Goal: Task Accomplishment & Management: Complete application form

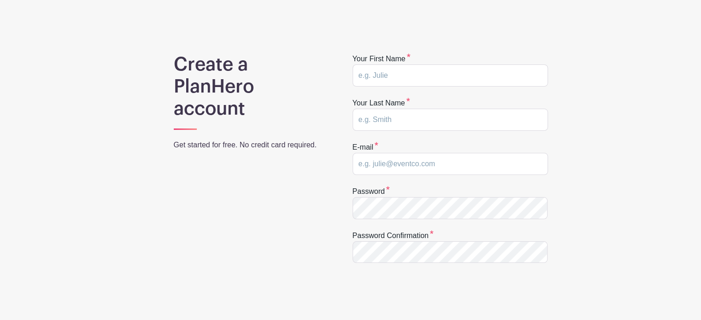
scroll to position [42, 0]
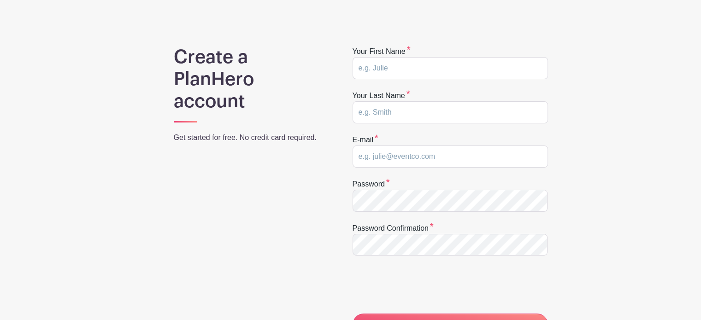
scroll to position [53, 0]
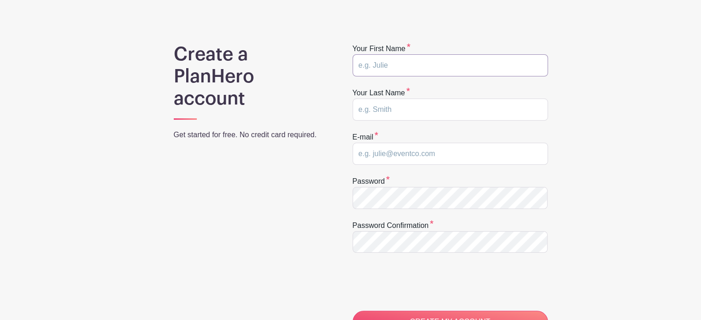
click at [442, 70] on input "text" at bounding box center [450, 65] width 195 height 22
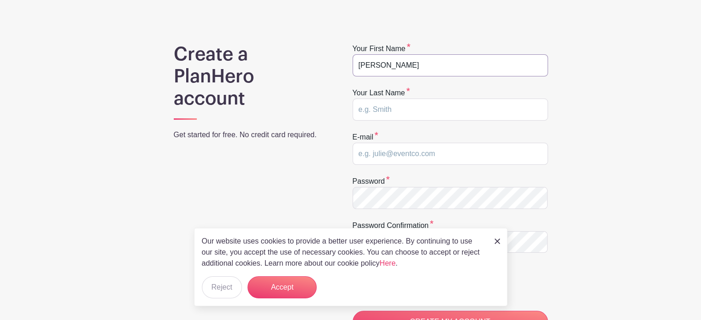
type input "Adam"
type input "r"
type input "Rogahn"
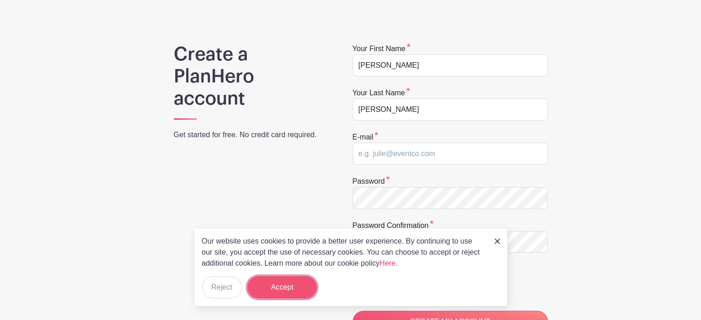
click at [274, 294] on button "Accept" at bounding box center [282, 288] width 69 height 22
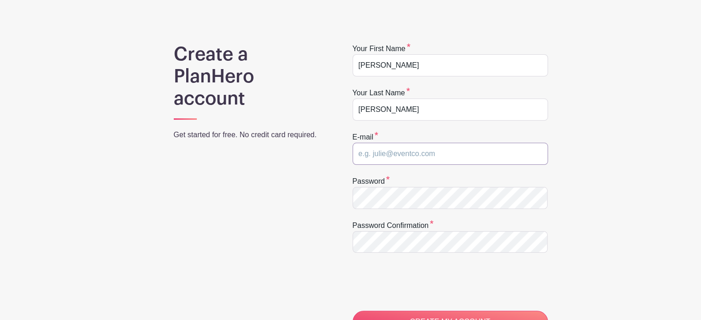
click at [416, 151] on input "email" at bounding box center [450, 154] width 195 height 22
type input "arogahn@teachers.kusd.edu"
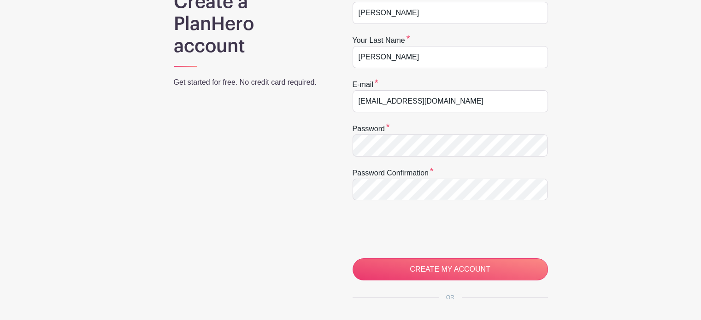
scroll to position [105, 0]
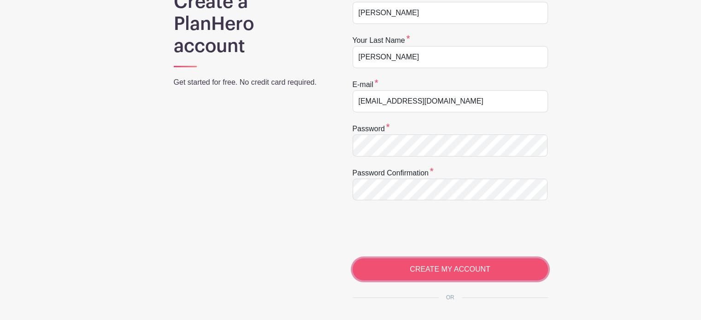
click at [437, 265] on input "CREATE MY ACCOUNT" at bounding box center [450, 270] width 195 height 22
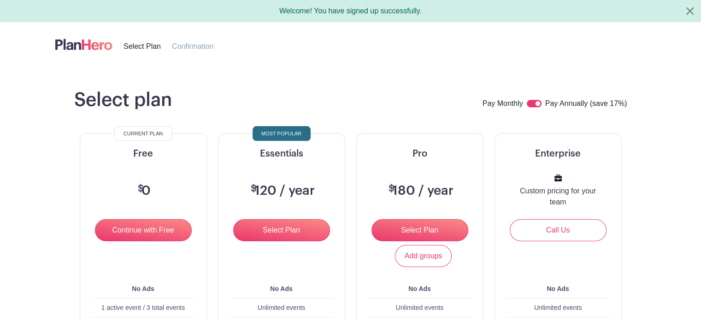
click at [132, 230] on input "Continue with Free" at bounding box center [143, 230] width 97 height 22
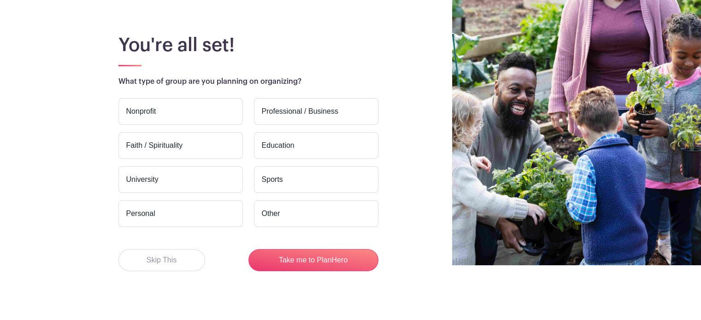
scroll to position [55, 0]
click at [286, 145] on label "Education" at bounding box center [316, 145] width 124 height 27
click at [0, 0] on input "Education" at bounding box center [0, 0] width 0 height 0
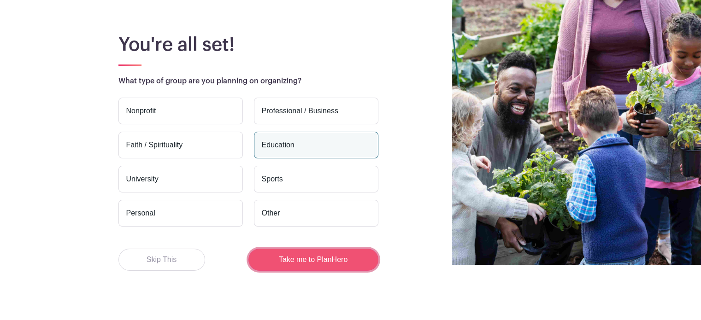
click at [304, 260] on button "Take me to PlanHero" at bounding box center [313, 260] width 130 height 22
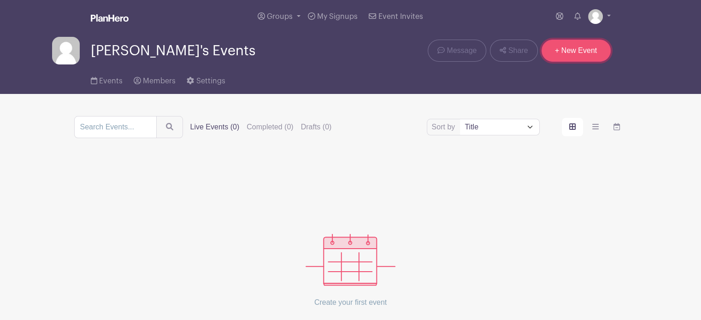
click at [575, 51] on link "+ New Event" at bounding box center [576, 51] width 69 height 22
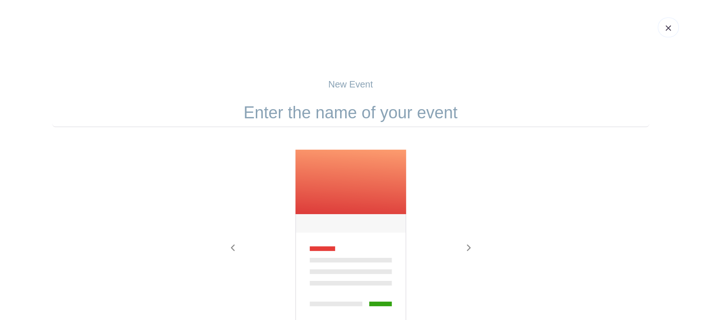
click at [365, 119] on input "text" at bounding box center [350, 113] width 597 height 29
type input "H"
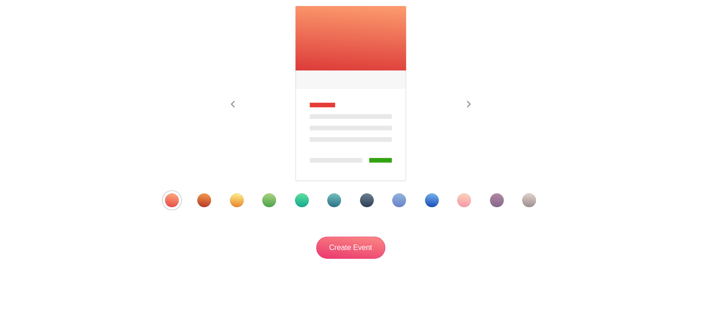
scroll to position [148, 0]
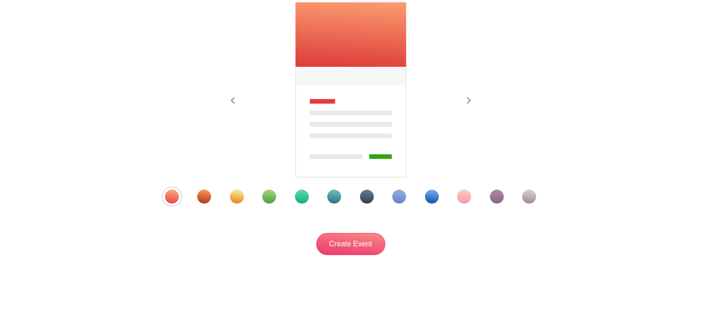
type input "Welcome Event"
click at [334, 197] on div "Template 6" at bounding box center [334, 197] width 14 height 14
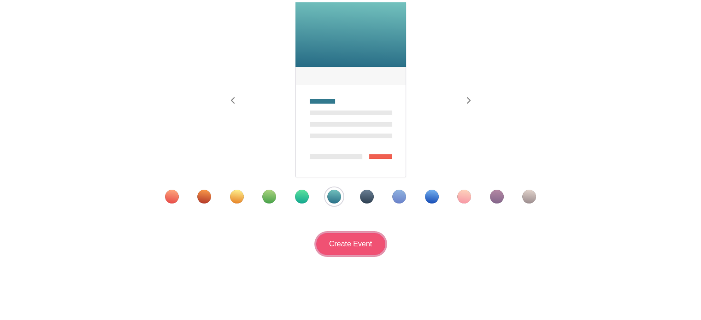
click at [354, 247] on input "Create Event" at bounding box center [350, 244] width 69 height 22
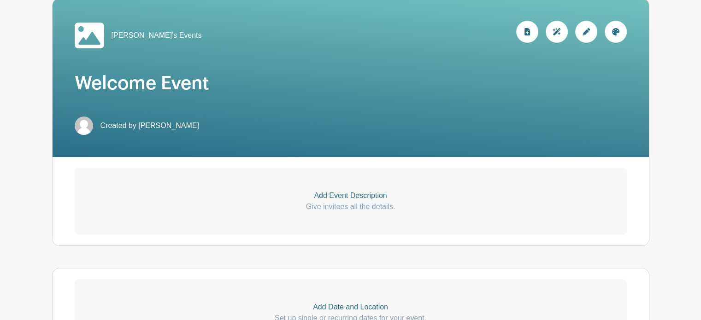
scroll to position [140, 0]
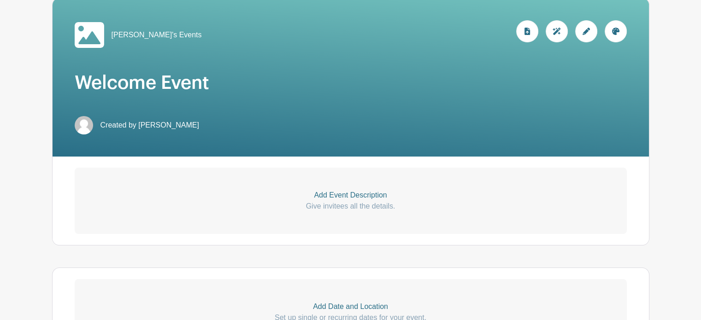
click at [359, 204] on p "Give invitees all the details." at bounding box center [351, 206] width 552 height 11
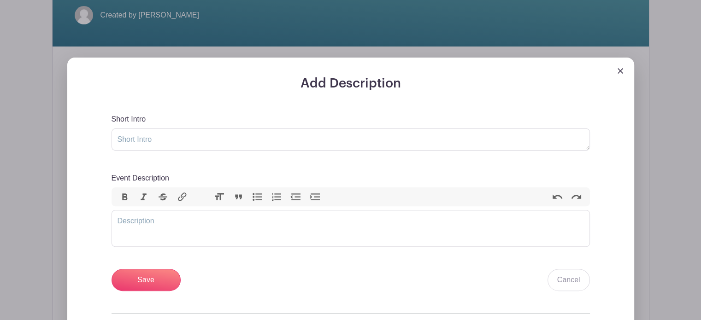
scroll to position [250, 0]
click at [281, 141] on textarea "Short Intro" at bounding box center [351, 139] width 478 height 22
click at [254, 215] on trix-editor "Event Description" at bounding box center [351, 228] width 478 height 37
click at [184, 220] on div "We need volunteers, please and thank you!" at bounding box center [351, 220] width 466 height 11
type trix-editor "<div>We need volunteers please and thank you!</div>"
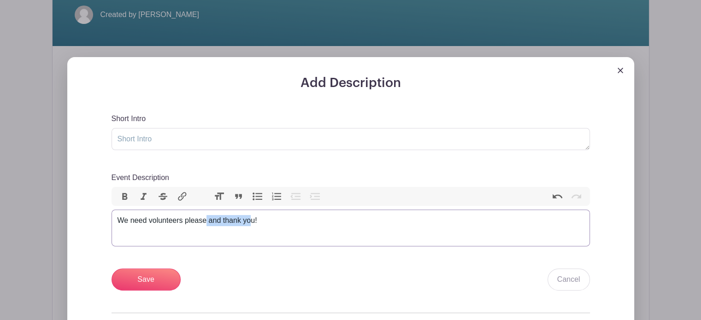
drag, startPoint x: 253, startPoint y: 219, endPoint x: 205, endPoint y: 219, distance: 47.9
click at [205, 219] on div "We need volunteers please and thank you!" at bounding box center [351, 220] width 466 height 11
click at [197, 145] on textarea "Short Intro" at bounding box center [351, 139] width 478 height 22
type textarea "Help us out"
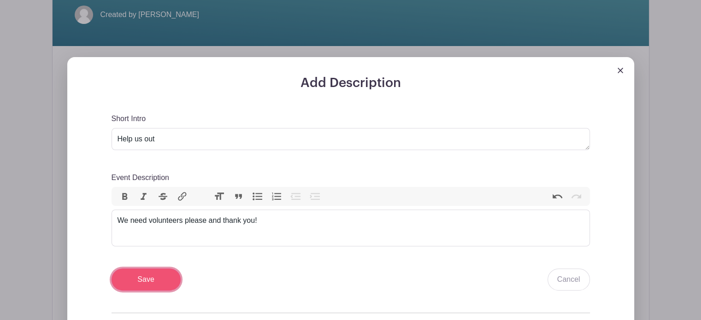
click at [156, 275] on input "Save" at bounding box center [146, 280] width 69 height 22
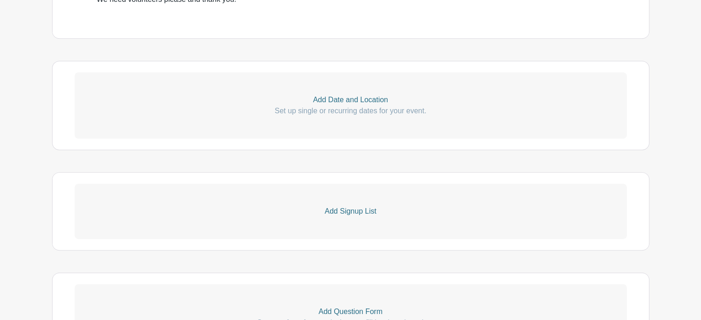
scroll to position [468, 0]
click at [359, 100] on p "Add Date and Location" at bounding box center [351, 98] width 552 height 11
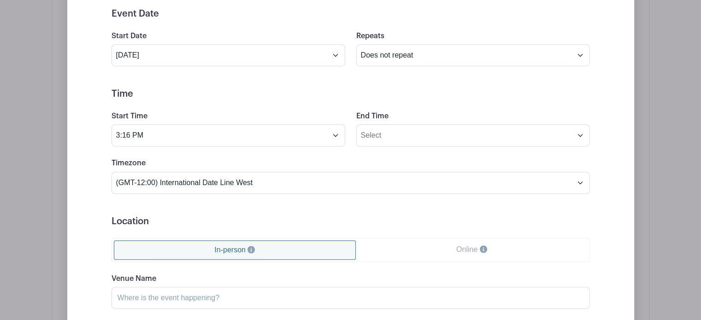
scroll to position [600, 0]
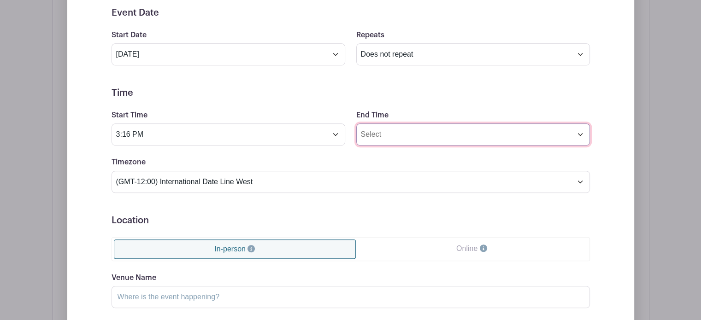
click at [405, 141] on input "End Time" at bounding box center [473, 135] width 234 height 22
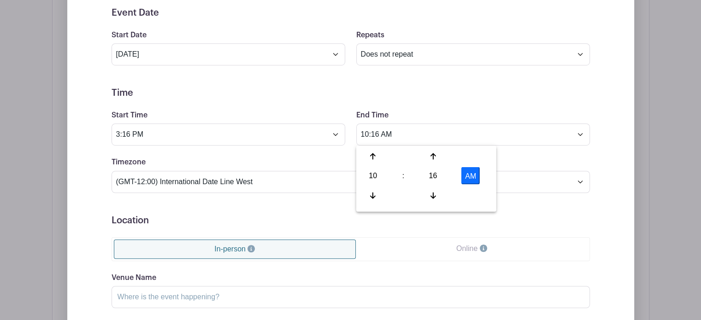
click at [469, 175] on button "AM" at bounding box center [470, 176] width 18 height 18
type input "10:16 PM"
click at [497, 90] on h5 "Time" at bounding box center [351, 93] width 478 height 11
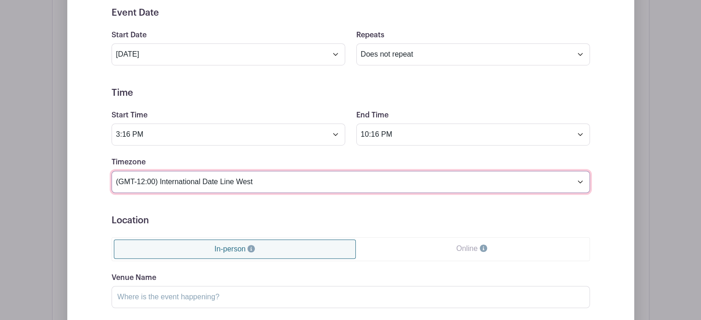
click at [308, 187] on select "(GMT-12:00) International Date Line West (GMT-11:00) American Samoa (GMT-11:00)…" at bounding box center [351, 182] width 478 height 22
select select "Central Time (US & Canada)"
click at [112, 171] on select "(GMT-12:00) International Date Line West (GMT-11:00) American Samoa (GMT-11:00)…" at bounding box center [351, 182] width 478 height 22
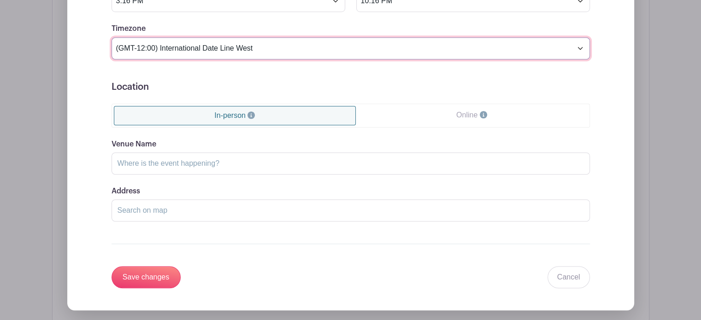
scroll to position [735, 0]
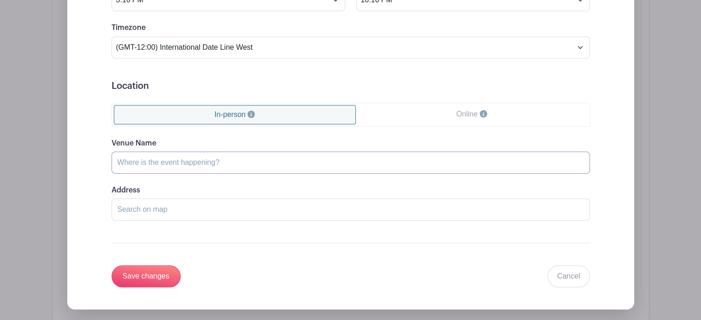
click at [283, 165] on input "Venue Name" at bounding box center [351, 163] width 478 height 22
type input "Bradford"
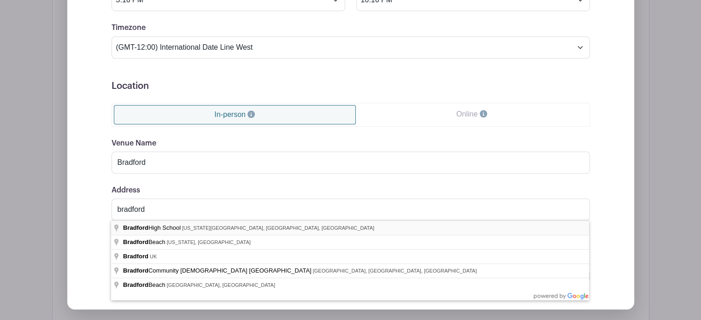
type input "Bradford High School, Washington Road, Kenosha, WI, USA"
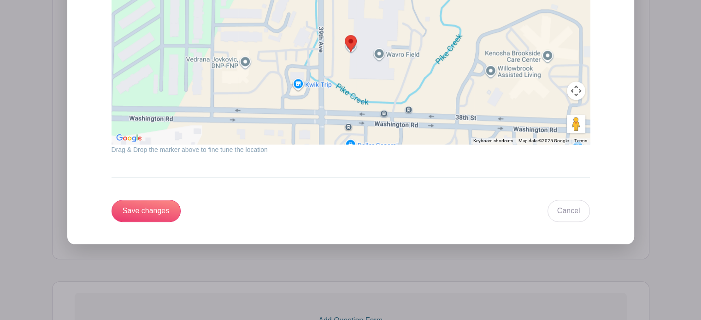
scroll to position [1007, 0]
click at [137, 209] on input "Save changes" at bounding box center [146, 211] width 69 height 22
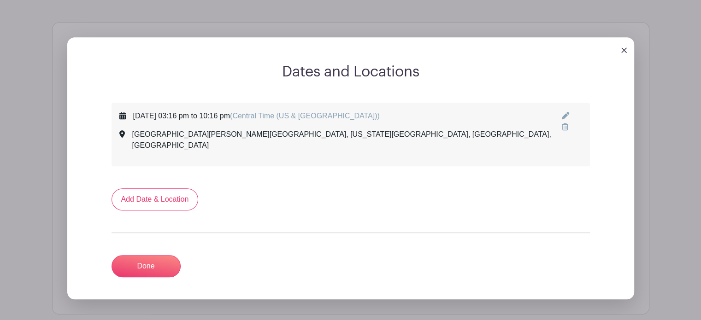
scroll to position [431, 0]
click at [135, 255] on link "Done" at bounding box center [146, 266] width 69 height 22
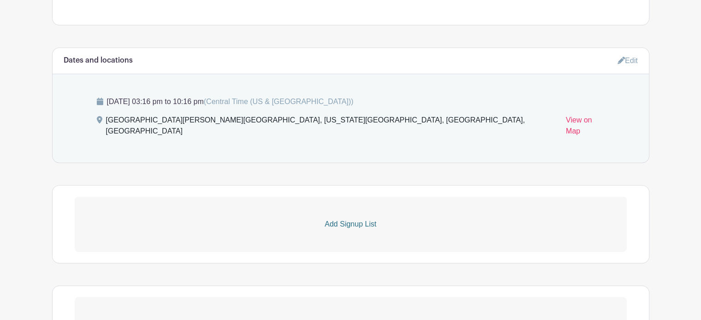
scroll to position [506, 0]
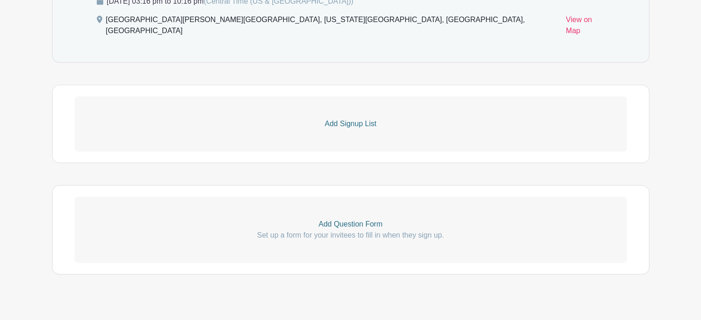
click at [361, 118] on p "Add Signup List" at bounding box center [351, 123] width 552 height 11
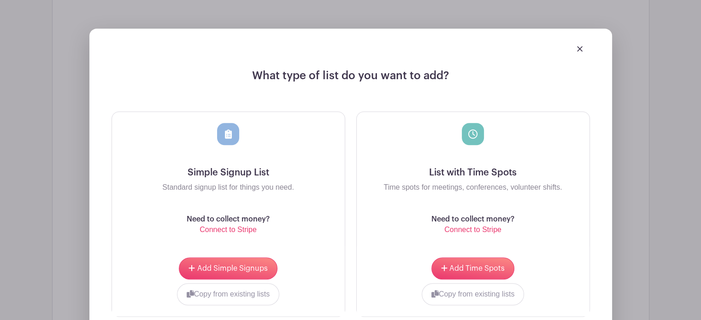
scroll to position [601, 0]
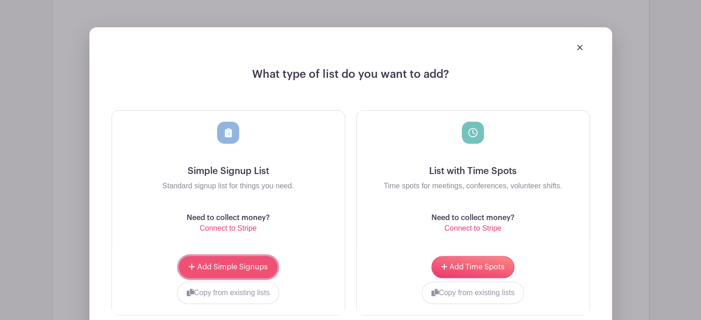
click at [223, 264] on span "Add Simple Signups" at bounding box center [232, 267] width 71 height 7
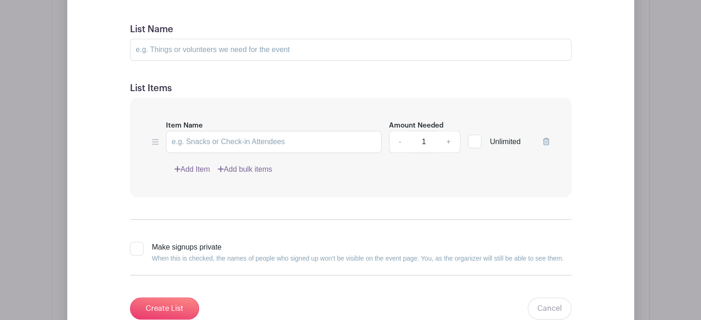
scroll to position [762, 0]
click at [271, 130] on input "Item Name" at bounding box center [274, 141] width 216 height 22
type input "S"
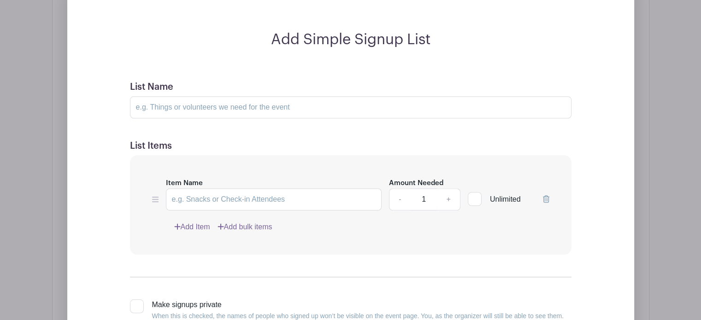
scroll to position [705, 0]
click at [297, 96] on input "List Name" at bounding box center [351, 106] width 442 height 22
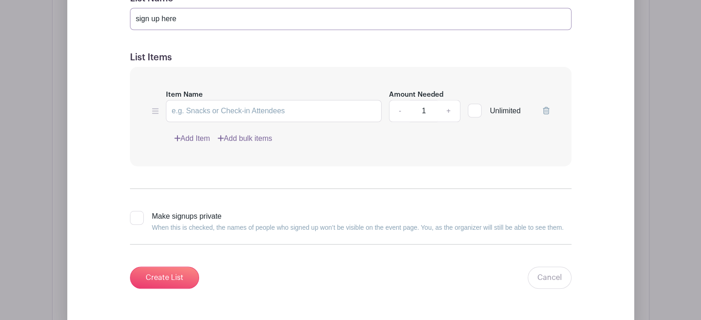
scroll to position [793, 0]
type input "sign up here"
click at [308, 100] on input "Item Name" at bounding box center [274, 111] width 216 height 22
type input "check-in attendees"
click at [199, 133] on link "Add Item" at bounding box center [192, 138] width 36 height 11
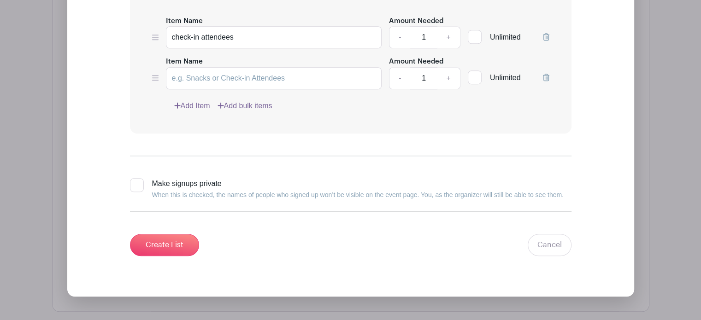
scroll to position [719, 0]
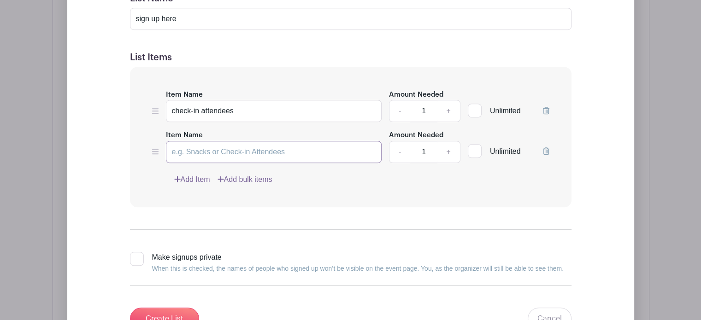
click at [214, 141] on input "Item Name" at bounding box center [274, 152] width 216 height 22
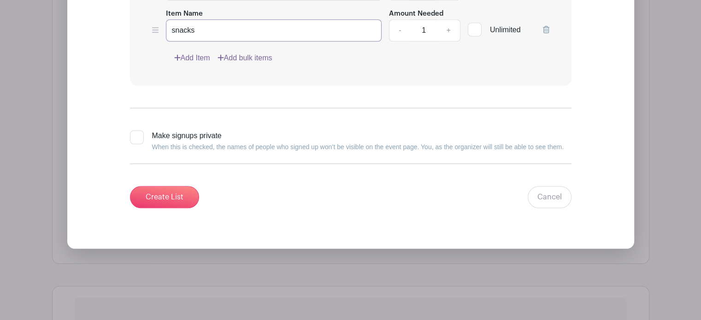
scroll to position [841, 0]
type input "snacks"
click at [163, 186] on input "Create List" at bounding box center [164, 197] width 69 height 22
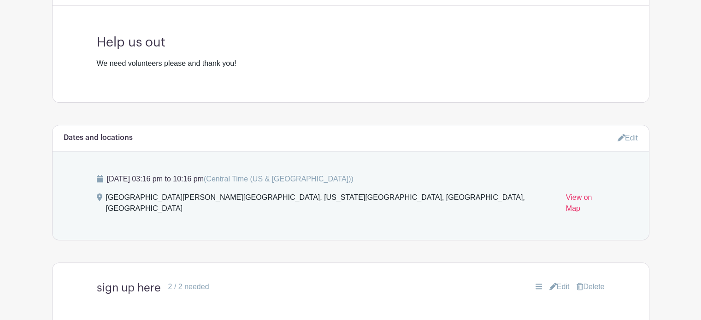
scroll to position [515, 0]
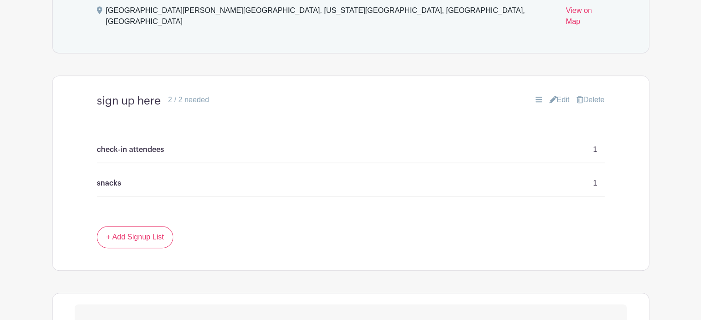
click at [592, 137] on div "check-in attendees 1" at bounding box center [351, 150] width 508 height 26
click at [117, 144] on p "check-in attendees" at bounding box center [130, 149] width 67 height 11
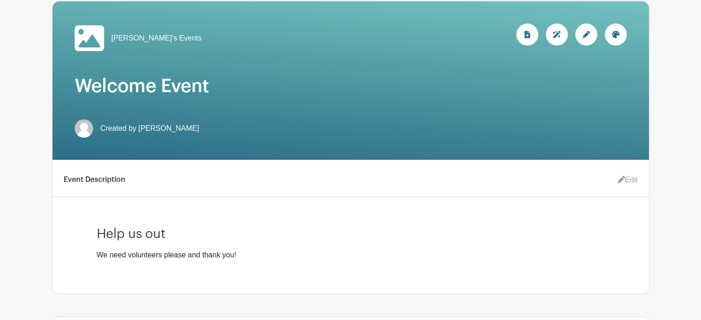
scroll to position [0, 0]
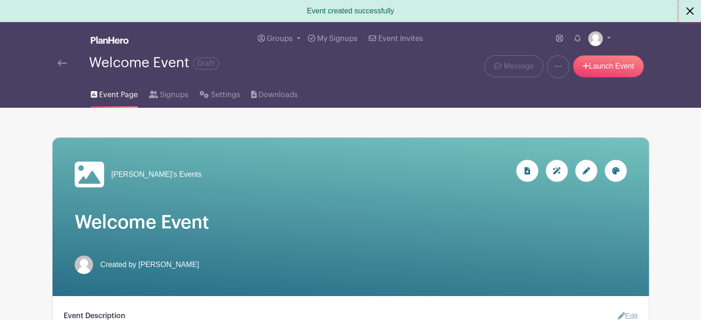
click at [692, 12] on button "Close" at bounding box center [690, 11] width 22 height 22
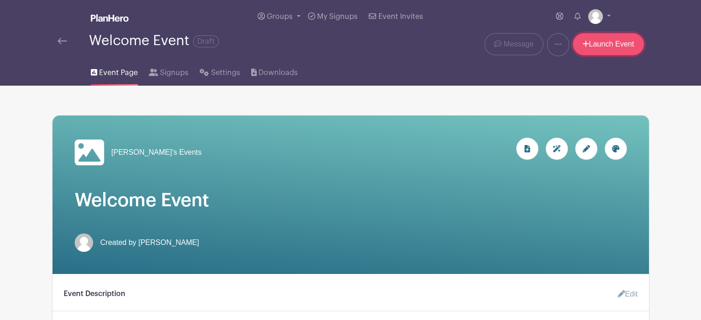
click at [609, 44] on link "Launch Event" at bounding box center [608, 44] width 71 height 22
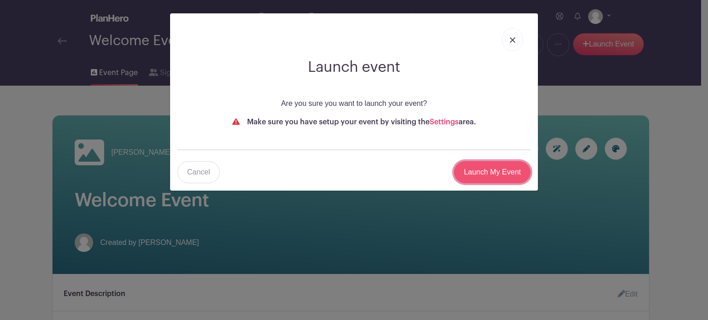
click at [490, 174] on input "Launch My Event" at bounding box center [492, 172] width 77 height 22
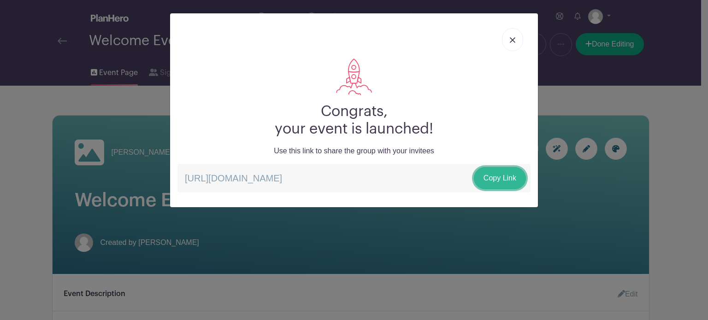
click at [490, 174] on link "Copy Link" at bounding box center [500, 178] width 52 height 22
click at [514, 40] on img at bounding box center [513, 40] width 6 height 6
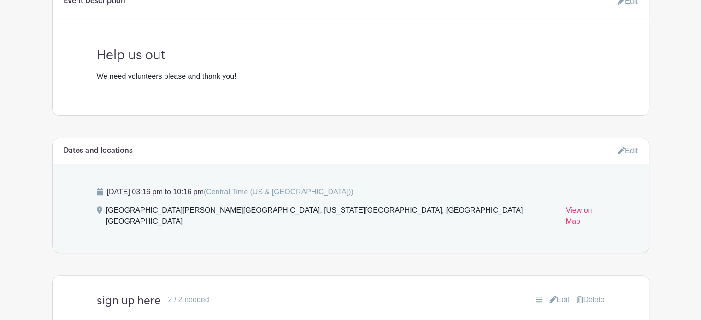
scroll to position [293, 0]
click at [627, 153] on link "Edit" at bounding box center [628, 150] width 20 height 15
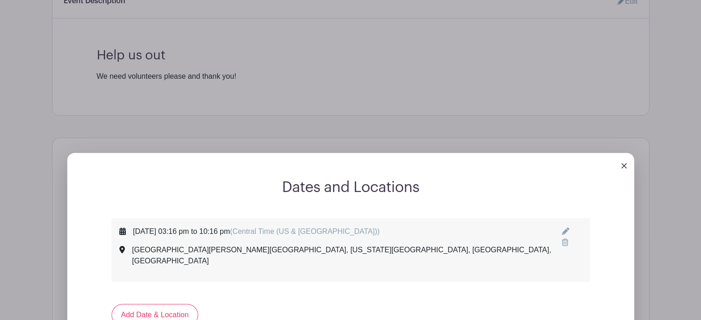
scroll to position [407, 0]
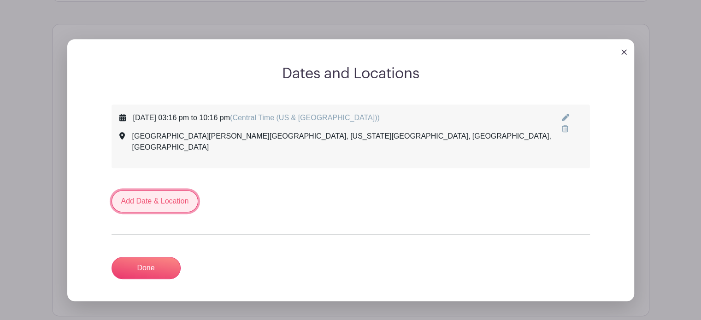
click at [173, 190] on link "Add Date & Location" at bounding box center [155, 201] width 87 height 22
select select "8"
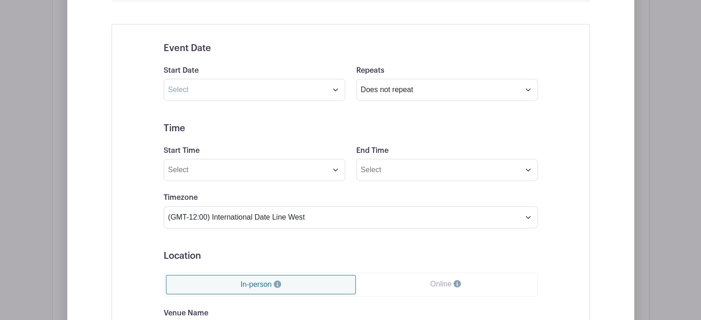
scroll to position [574, 0]
click at [248, 78] on input "text" at bounding box center [255, 89] width 182 height 22
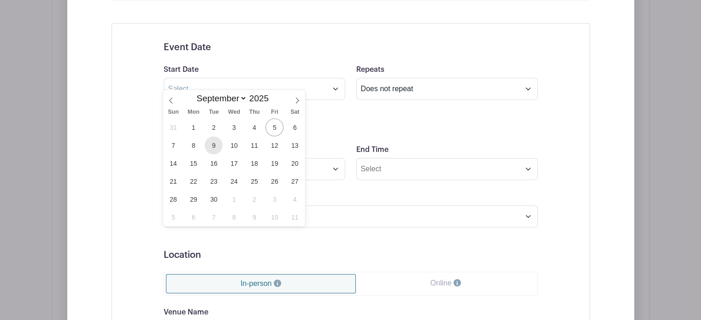
click at [212, 142] on span "9" at bounding box center [214, 145] width 18 height 18
type input "Sep 9 2025"
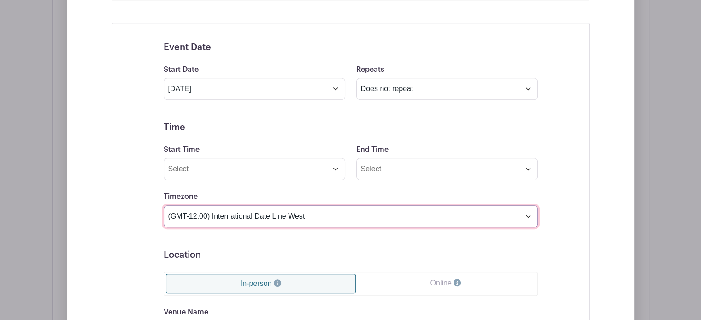
click at [216, 206] on select "(GMT-12:00) International Date Line West (GMT-11:00) American Samoa (GMT-11:00)…" at bounding box center [351, 217] width 374 height 22
click at [164, 206] on select "(GMT-12:00) International Date Line West (GMT-11:00) American Samoa (GMT-11:00)…" at bounding box center [351, 217] width 374 height 22
select select "Central Time (US & Canada)"
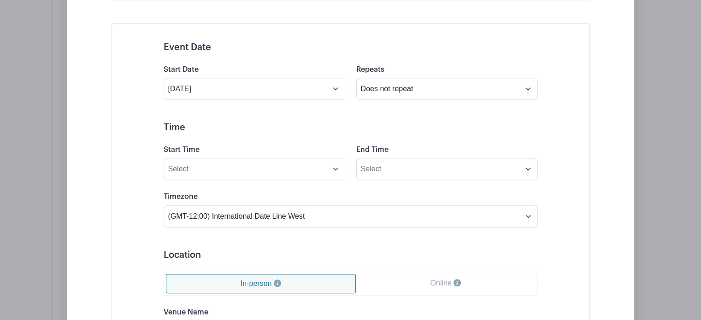
click at [83, 164] on div "Dates and Locations Saturday, September 06, 2025 at 03:16 pm to 10:16 pm (Centr…" at bounding box center [350, 211] width 567 height 626
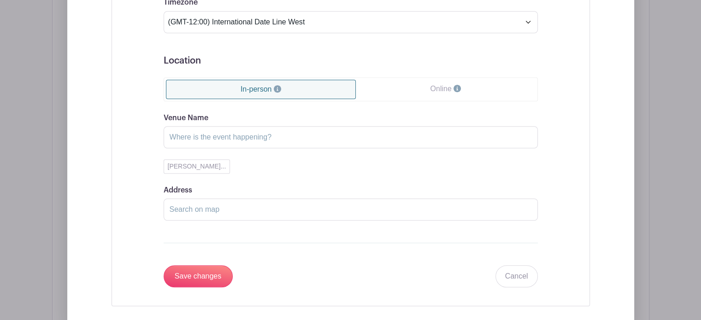
scroll to position [770, 0]
click at [219, 125] on input "Venue Name" at bounding box center [351, 136] width 374 height 22
type input "Bose"
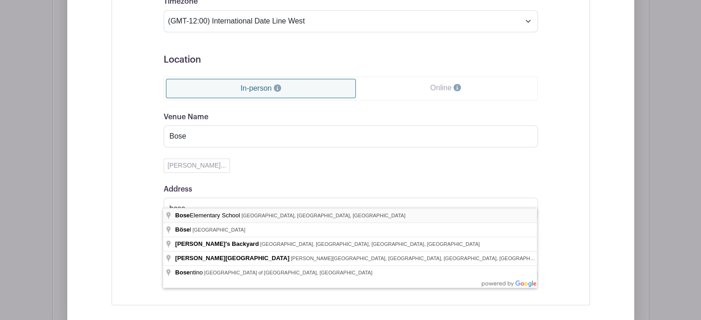
type input "Bose Elementary School, 15th Street, Kenosha, WI, USA"
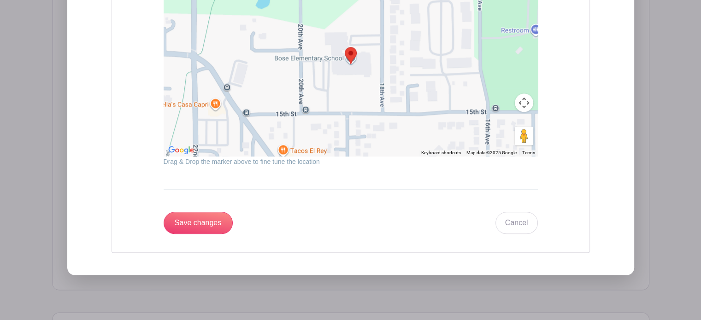
scroll to position [1034, 0]
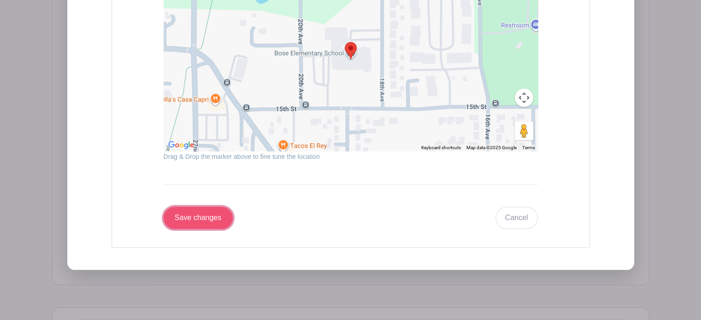
click at [202, 207] on input "Save changes" at bounding box center [198, 218] width 69 height 22
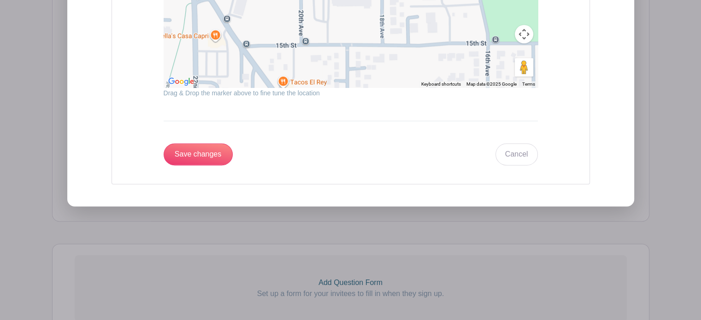
scroll to position [1184, 0]
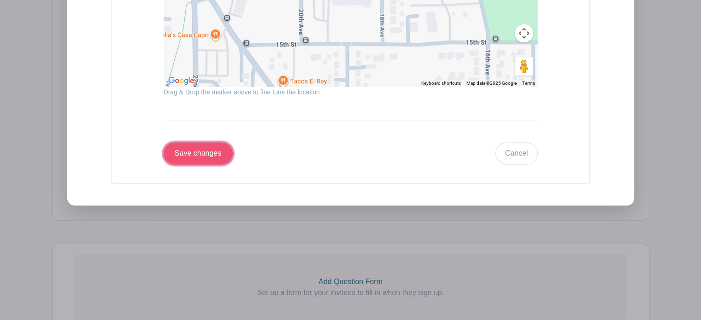
click at [203, 142] on input "Save changes" at bounding box center [198, 153] width 69 height 22
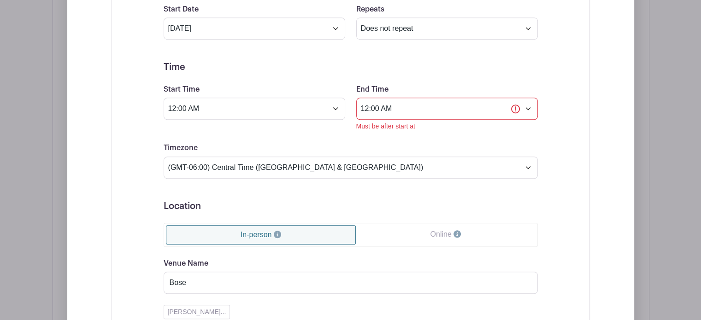
scroll to position [708, 0]
click at [337, 98] on input "12:00 AM" at bounding box center [255, 109] width 182 height 22
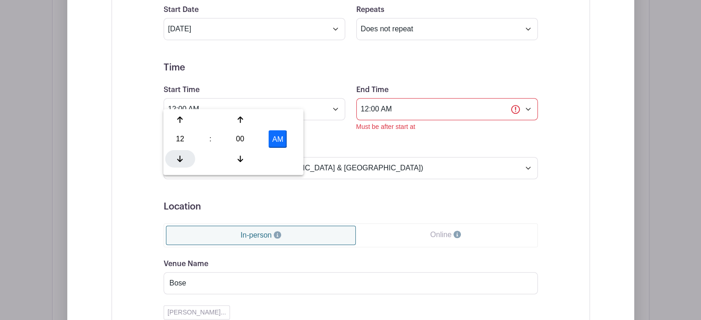
click at [177, 156] on icon at bounding box center [180, 158] width 6 height 7
click at [180, 143] on div "10" at bounding box center [180, 139] width 30 height 18
click at [257, 155] on div "10" at bounding box center [248, 159] width 31 height 18
click at [277, 142] on button "PM" at bounding box center [278, 139] width 18 height 18
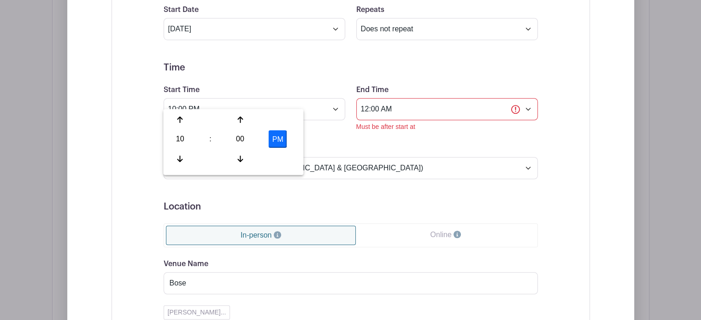
type input "10:00 AM"
click at [389, 100] on input "12:00 AM" at bounding box center [447, 109] width 182 height 22
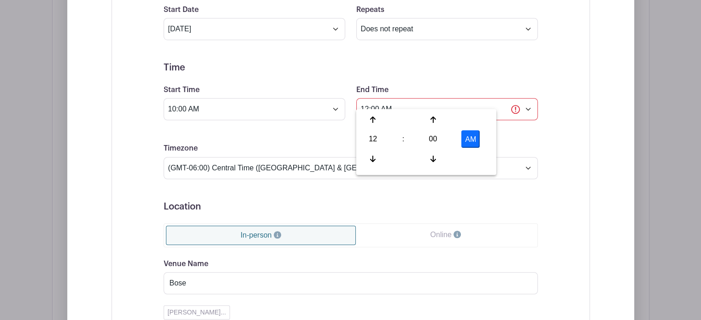
click at [468, 143] on button "AM" at bounding box center [470, 139] width 18 height 18
type input "12:00 PM"
click at [574, 113] on div "Event Date Start Date Sep 9 2025 Repeats Does not repeat Daily Weekly Monthly o…" at bounding box center [351, 311] width 478 height 696
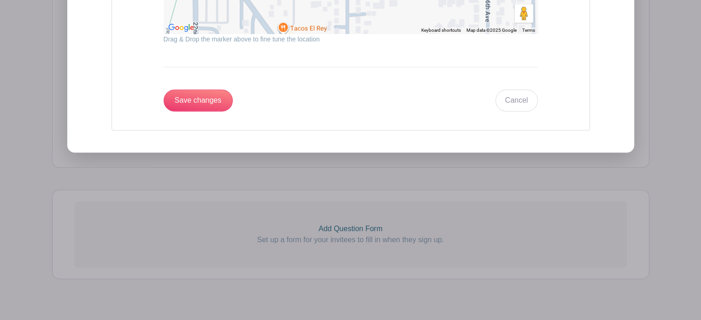
scroll to position [1240, 0]
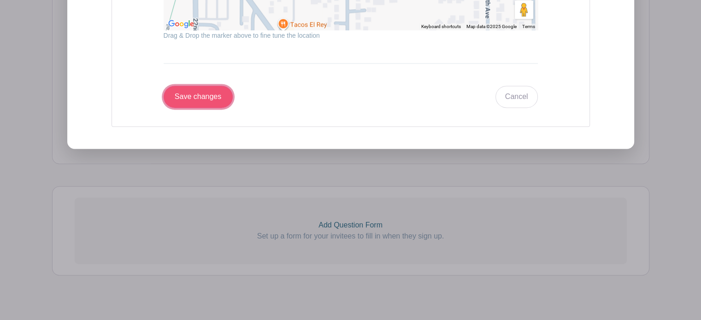
click at [192, 86] on input "Save changes" at bounding box center [198, 97] width 69 height 22
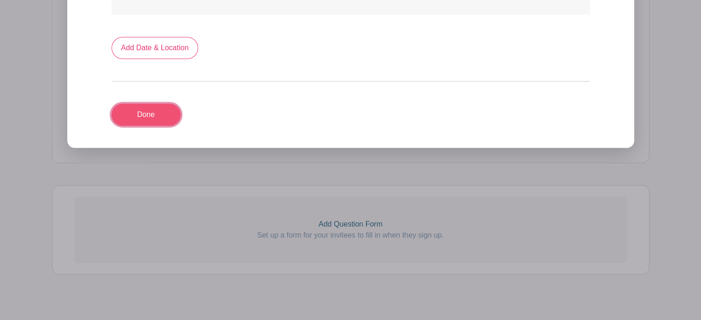
click at [150, 104] on link "Done" at bounding box center [146, 115] width 69 height 22
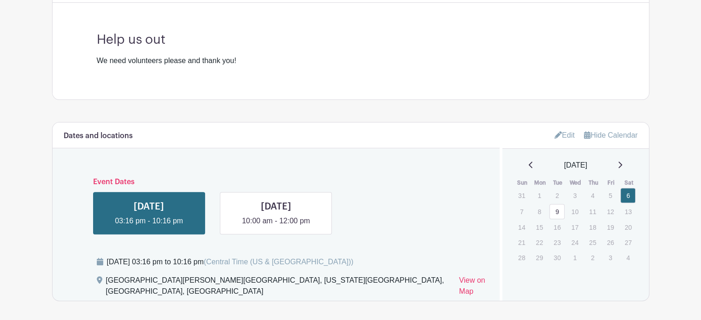
scroll to position [319, 0]
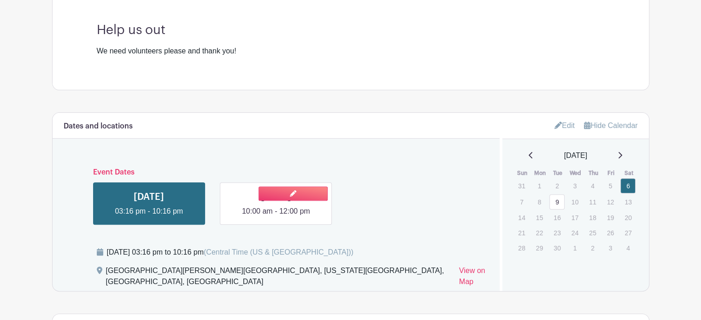
click at [276, 217] on link at bounding box center [276, 217] width 0 height 0
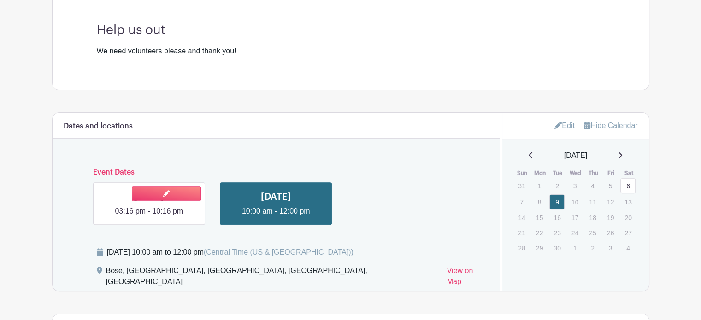
click at [149, 217] on link at bounding box center [149, 217] width 0 height 0
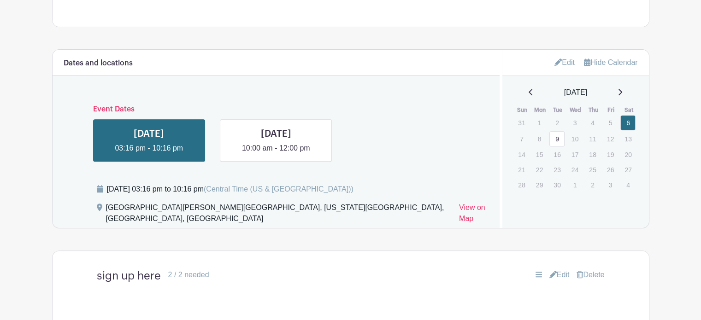
scroll to position [383, 0]
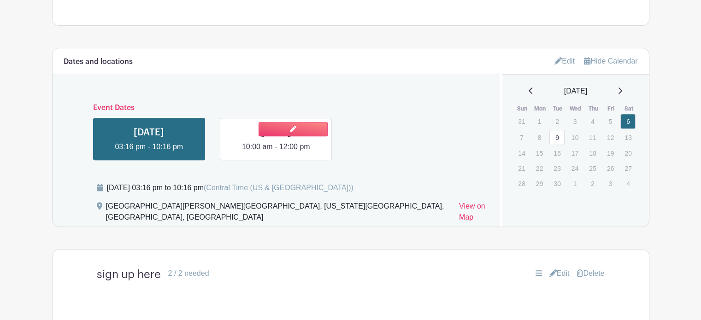
click at [276, 153] on link at bounding box center [276, 153] width 0 height 0
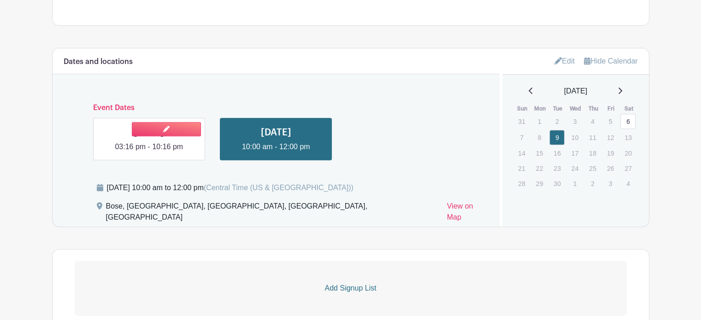
click at [149, 153] on link at bounding box center [149, 153] width 0 height 0
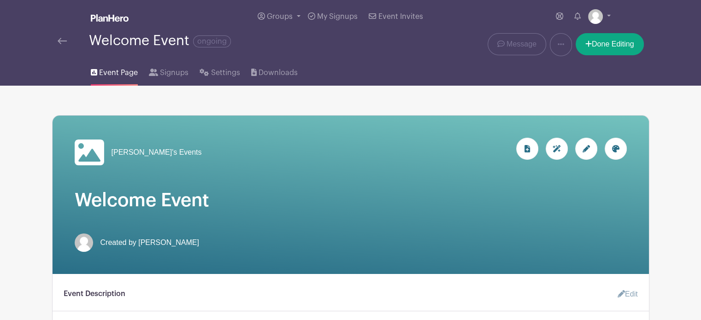
click at [29, 28] on nav "Groups All Groups Adam's Events My Signups Event Invites My account Logout Welc…" at bounding box center [350, 43] width 701 height 86
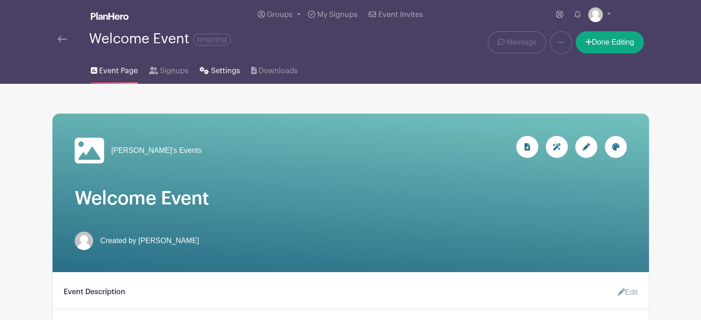
click at [218, 70] on span "Settings" at bounding box center [225, 70] width 29 height 11
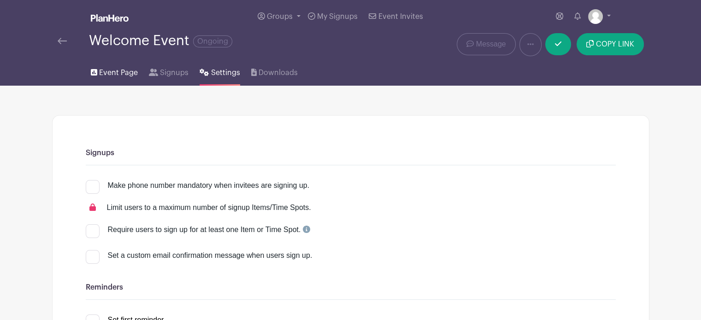
click at [118, 74] on span "Event Page" at bounding box center [118, 72] width 39 height 11
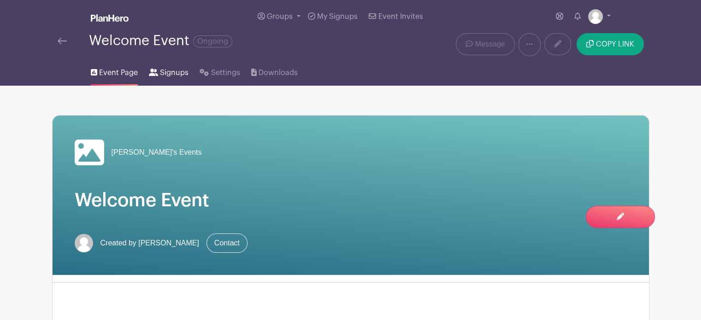
click at [170, 68] on span "Signups" at bounding box center [174, 72] width 29 height 11
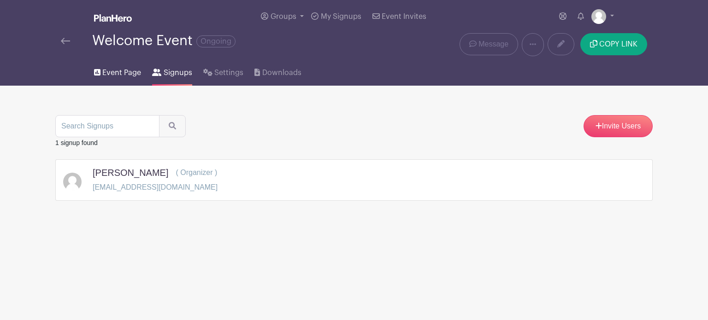
click at [116, 78] on span "Event Page" at bounding box center [121, 72] width 39 height 11
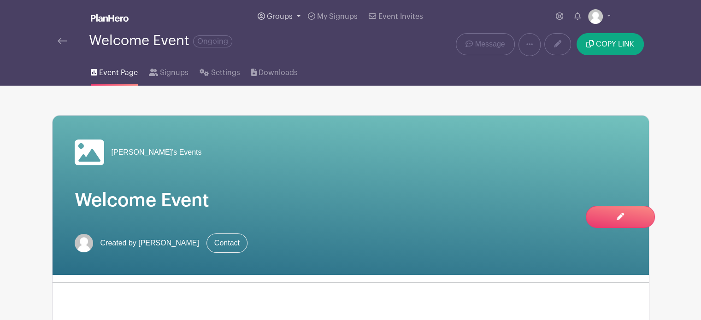
click at [289, 18] on span "Groups" at bounding box center [280, 16] width 26 height 7
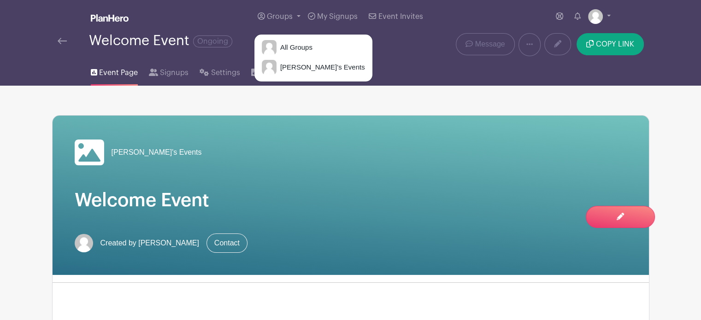
click at [357, 52] on div "Welcome Event Ongoing" at bounding box center [226, 44] width 348 height 23
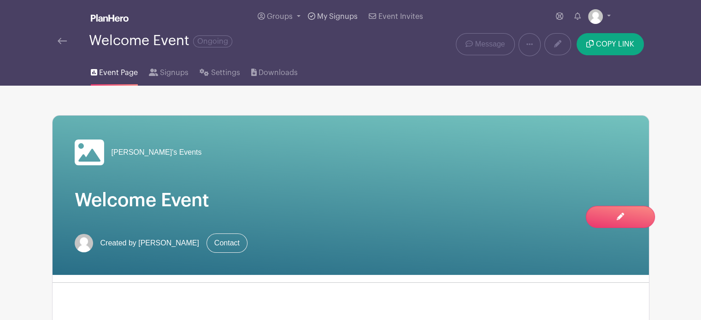
click at [335, 13] on span "My Signups" at bounding box center [337, 16] width 41 height 7
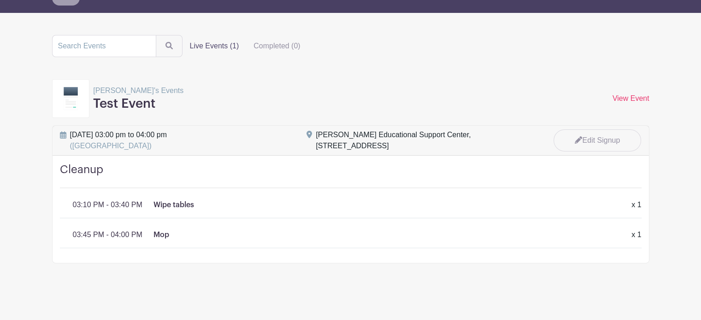
scroll to position [63, 0]
